Goal: Task Accomplishment & Management: Use online tool/utility

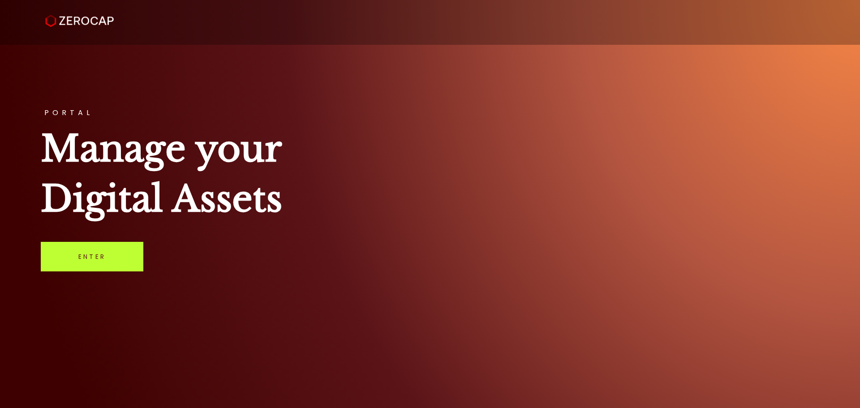
click at [103, 258] on link "Enter" at bounding box center [92, 257] width 103 height 30
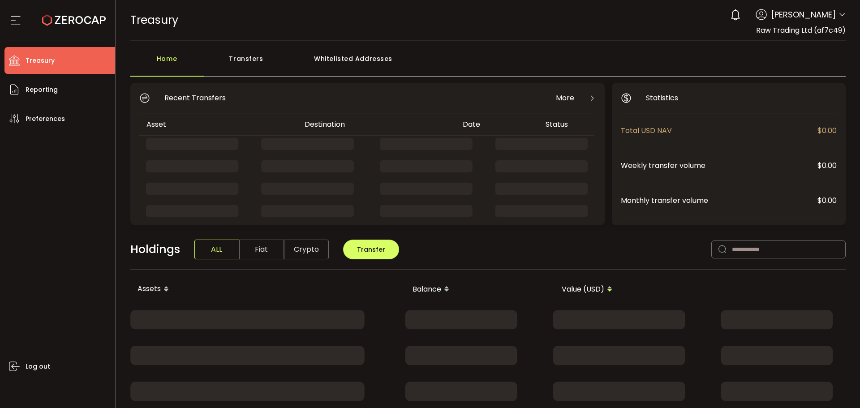
click at [243, 57] on div "Transfers" at bounding box center [246, 63] width 85 height 27
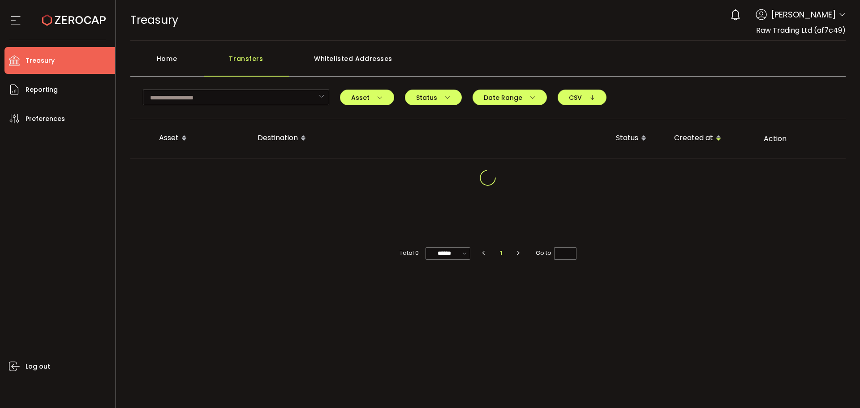
click at [183, 60] on div "Home" at bounding box center [166, 63] width 73 height 27
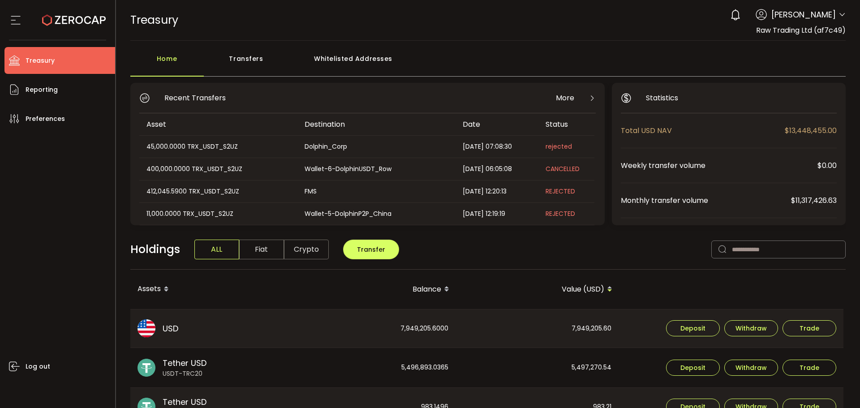
click at [239, 58] on div "Transfers" at bounding box center [246, 63] width 85 height 27
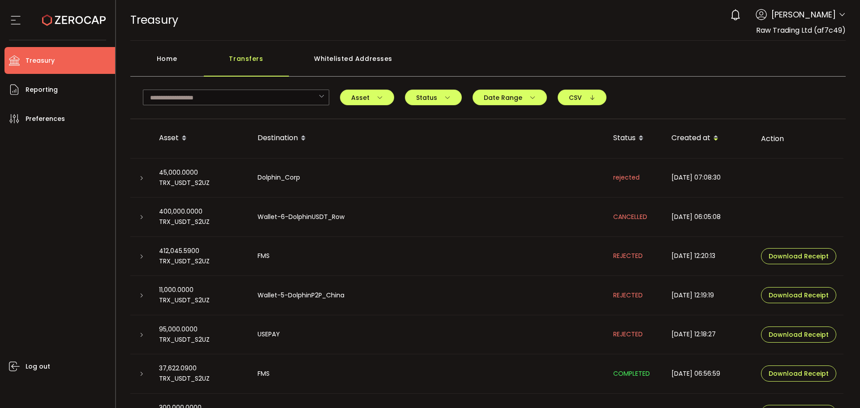
click at [142, 218] on icon at bounding box center [141, 217] width 5 height 5
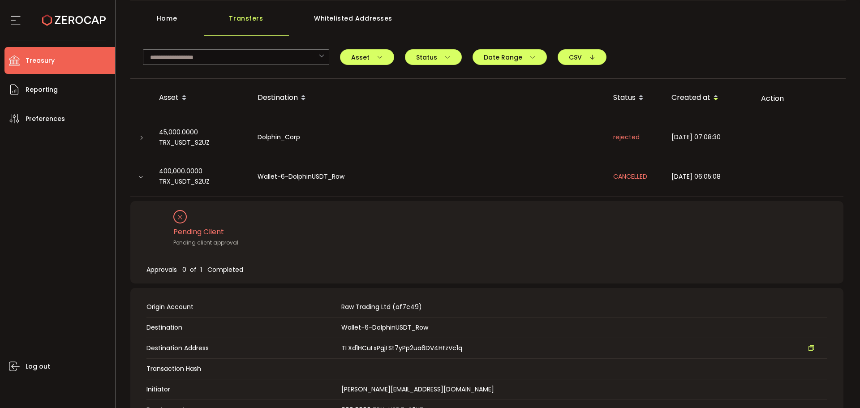
scroll to position [134, 0]
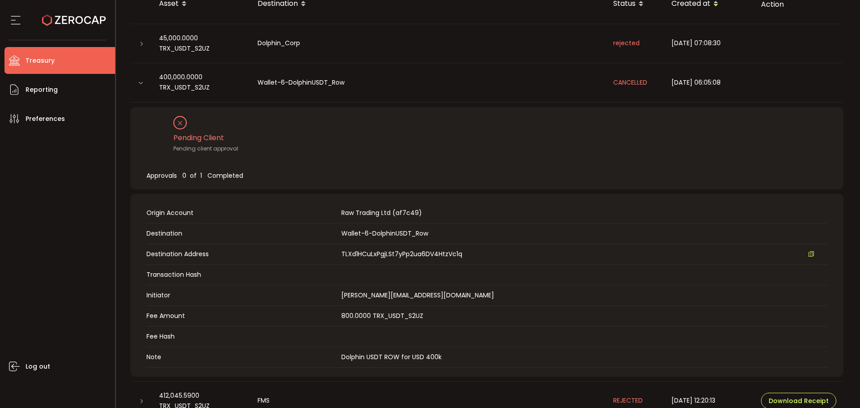
click at [415, 253] on span "TLXd1HCuLxPgjLSt7yPp2ua6DV4HtzVc1q" at bounding box center [401, 254] width 121 height 9
copy span "TLXd1HCuLxPgjLSt7yPp2ua6DV4HtzVc1q"
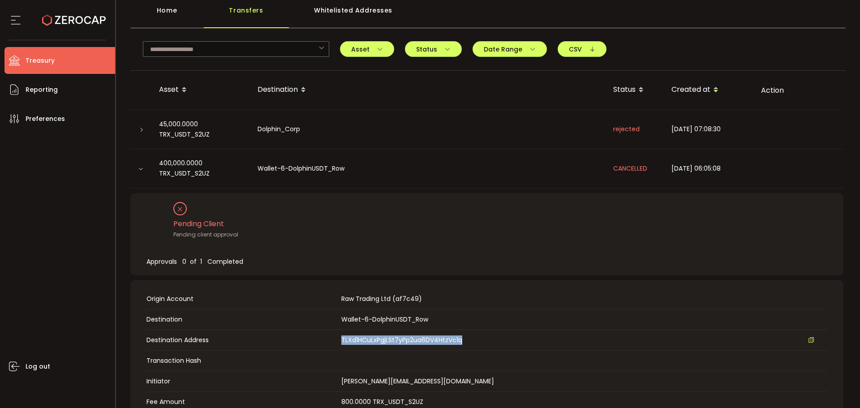
scroll to position [0, 0]
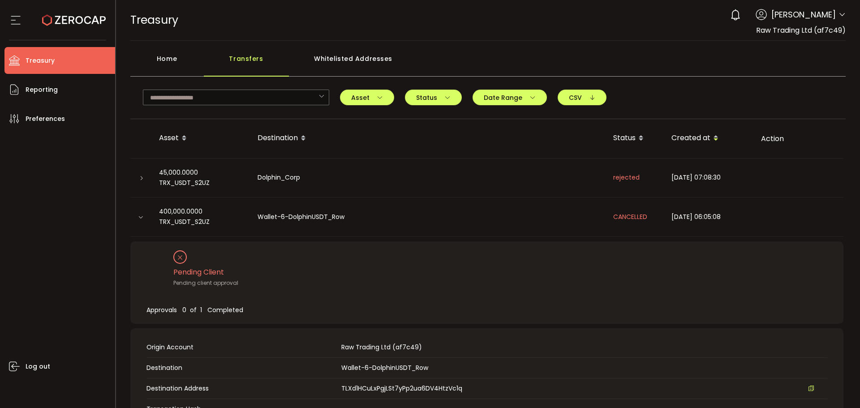
click at [166, 51] on div "Home" at bounding box center [166, 63] width 73 height 27
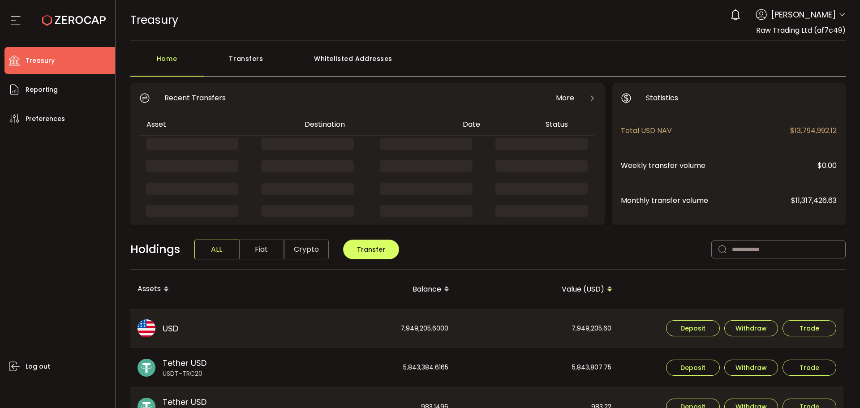
click at [270, 71] on div "Transfers" at bounding box center [246, 63] width 85 height 27
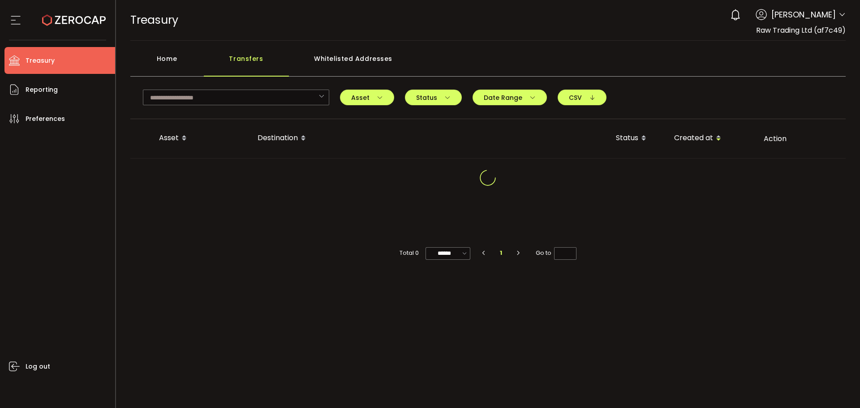
drag, startPoint x: 178, startPoint y: 61, endPoint x: 185, endPoint y: 67, distance: 8.9
click at [178, 61] on div "Home" at bounding box center [166, 63] width 73 height 27
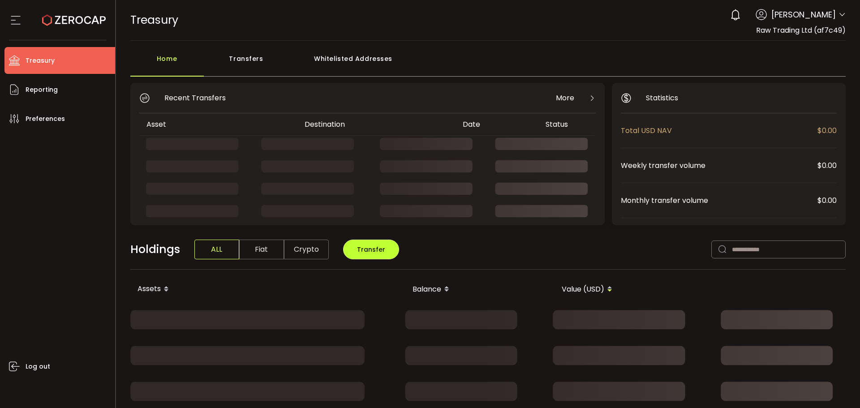
click at [377, 243] on button "Transfer" at bounding box center [371, 250] width 56 height 20
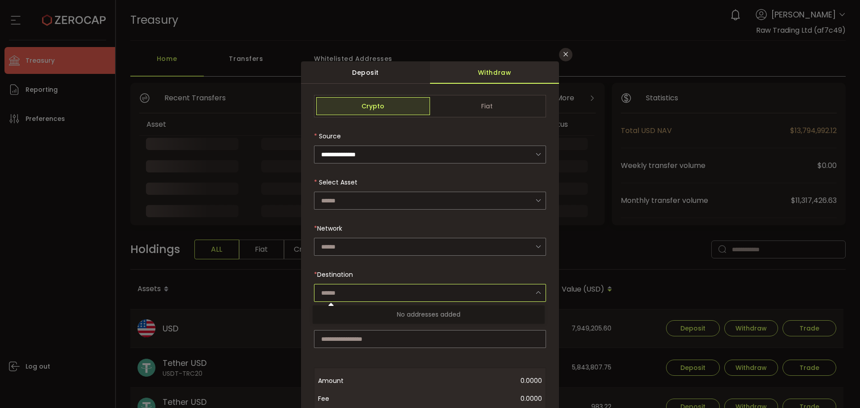
click at [345, 294] on input "dialog" at bounding box center [430, 293] width 232 height 18
type input "***"
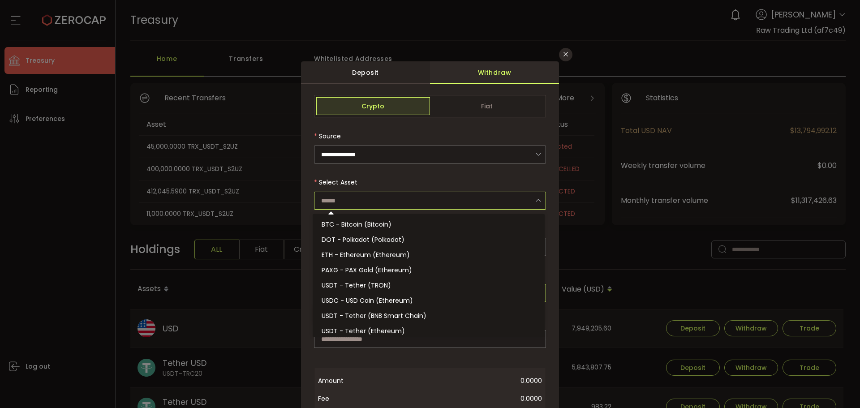
click at [403, 198] on input "dialog" at bounding box center [430, 201] width 232 height 18
click at [376, 290] on li "USDT - Tether (TRON)" at bounding box center [430, 285] width 235 height 15
type input "**********"
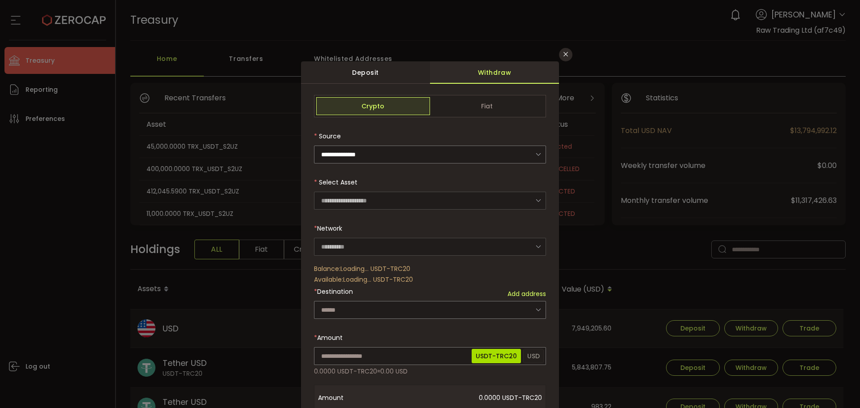
type input "****"
click at [349, 244] on input "dialog" at bounding box center [430, 247] width 232 height 18
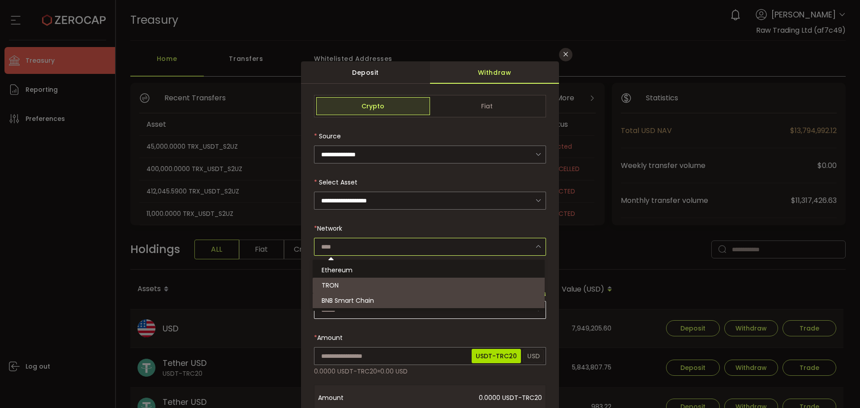
drag, startPoint x: 304, startPoint y: 327, endPoint x: 323, endPoint y: 310, distance: 25.1
click at [304, 327] on div "**********" at bounding box center [430, 350] width 258 height 520
type input "****"
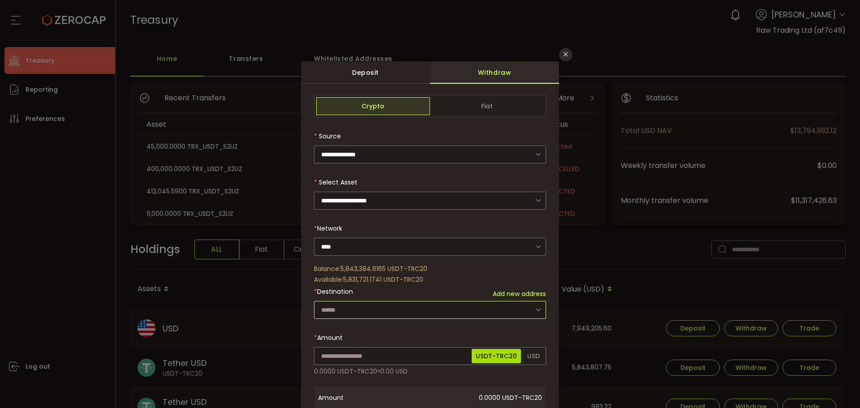
click at [326, 309] on input "dialog" at bounding box center [430, 310] width 232 height 18
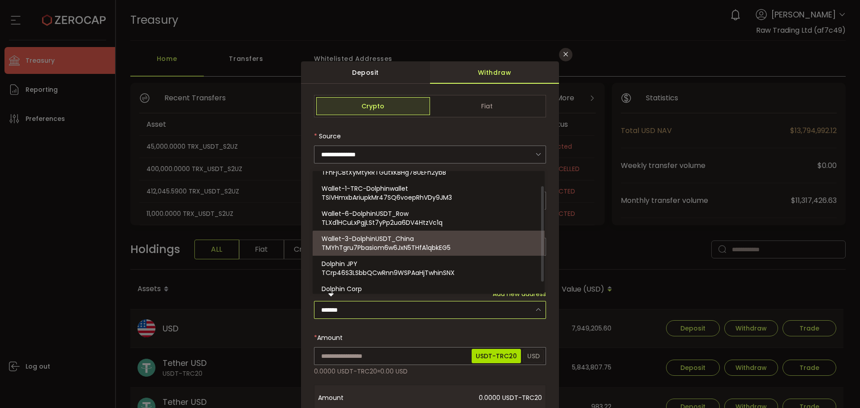
scroll to position [33, 0]
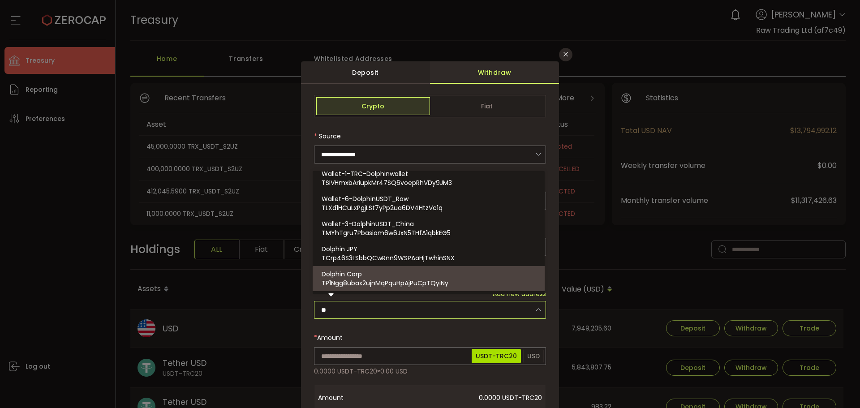
type input "*"
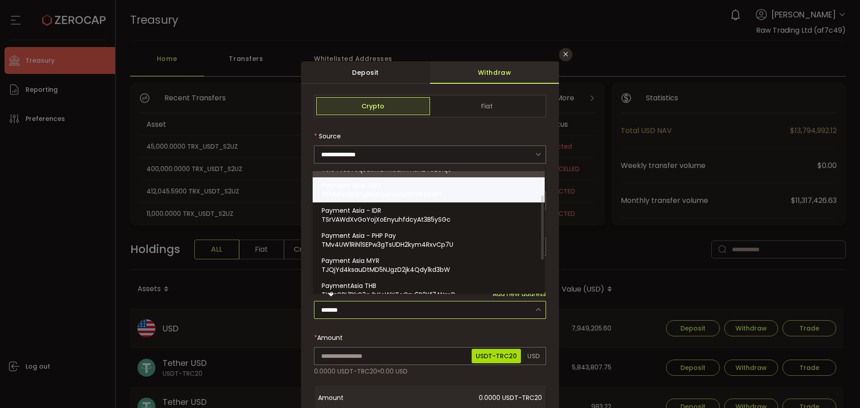
scroll to position [108, 0]
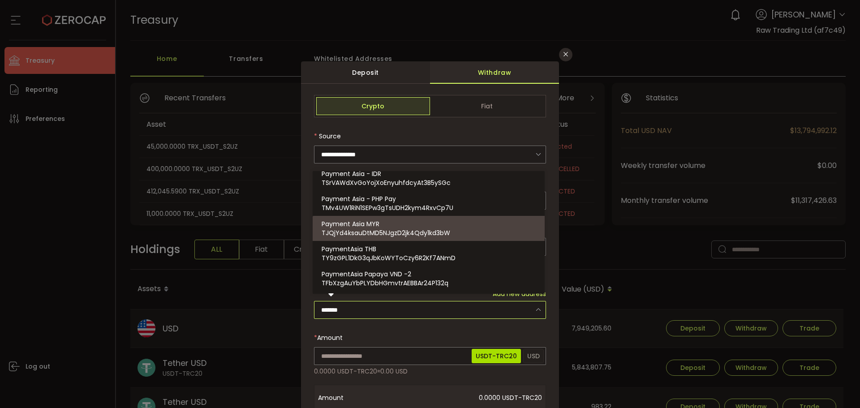
type input "*******"
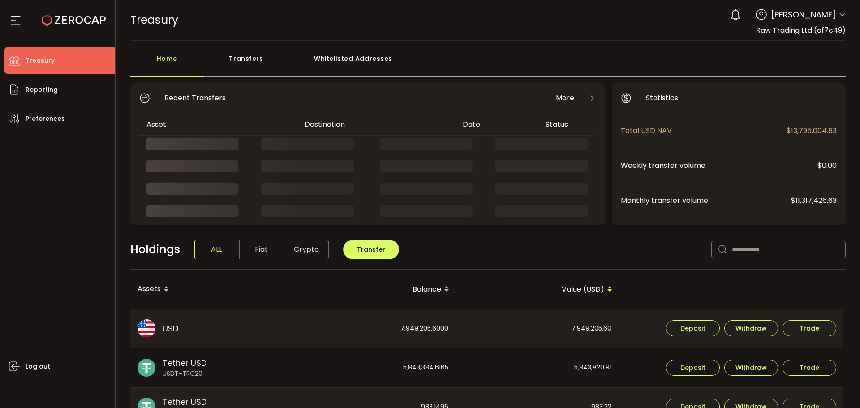
click at [261, 60] on div "Transfers" at bounding box center [246, 63] width 85 height 27
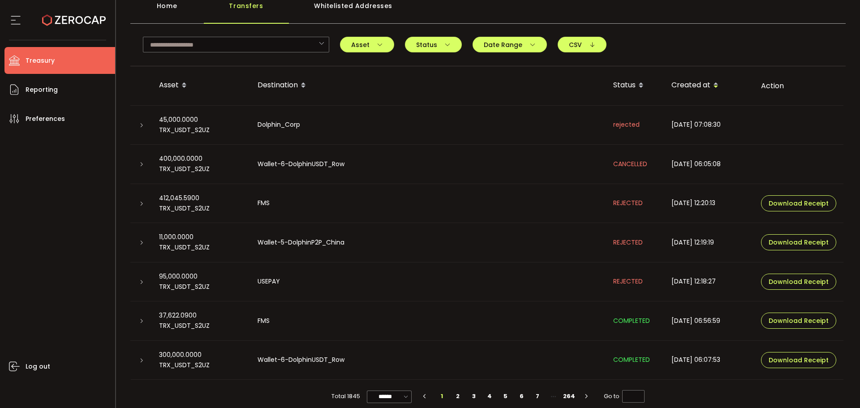
scroll to position [62, 0]
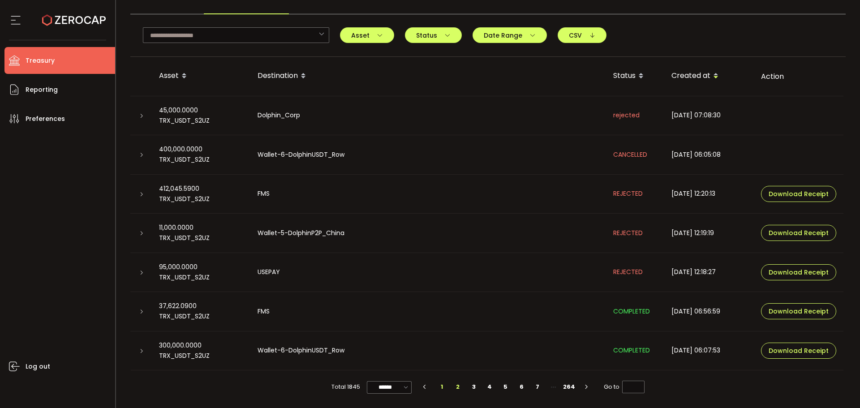
click at [452, 386] on li "2" at bounding box center [458, 387] width 16 height 13
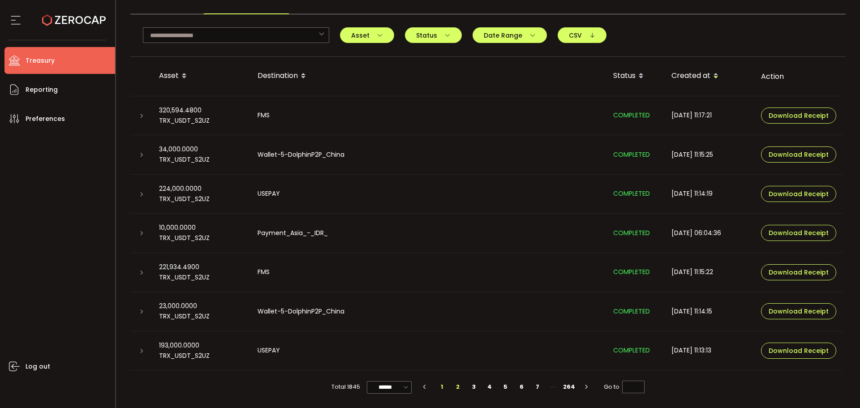
click at [441, 387] on li "1" at bounding box center [442, 387] width 16 height 13
type input "*"
